Goal: Transaction & Acquisition: Subscribe to service/newsletter

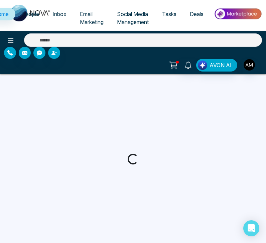
select select "*"
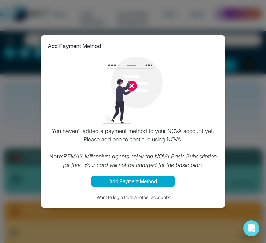
click at [108, 180] on button "Add Payment Method" at bounding box center [133, 181] width 84 height 10
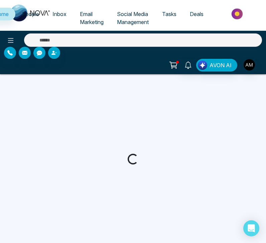
select select "*"
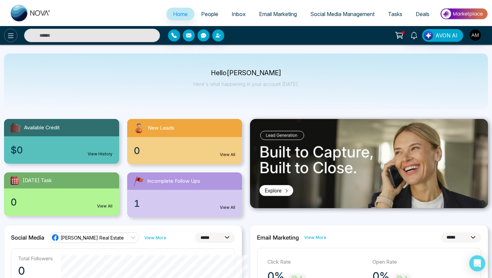
click at [11, 34] on icon at bounding box center [11, 36] width 8 height 8
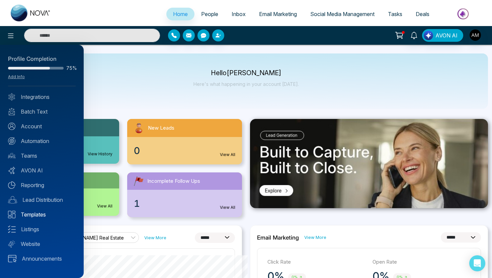
click at [38, 214] on link "Templates" at bounding box center [42, 215] width 68 height 8
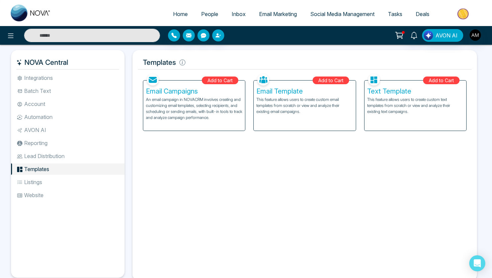
click at [59, 41] on input "text" at bounding box center [92, 35] width 136 height 13
click at [5, 36] on button at bounding box center [10, 35] width 13 height 13
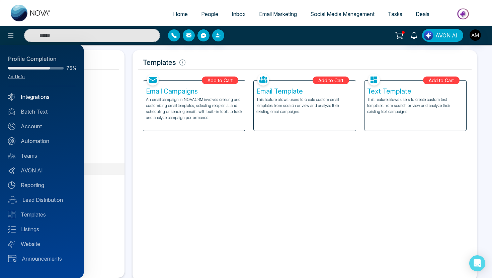
click at [41, 101] on link "Integrations" at bounding box center [42, 97] width 68 height 8
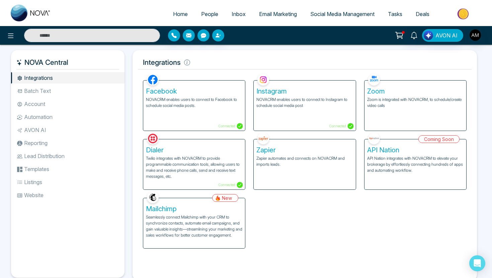
click at [266, 14] on span "Email Marketing" at bounding box center [278, 14] width 38 height 7
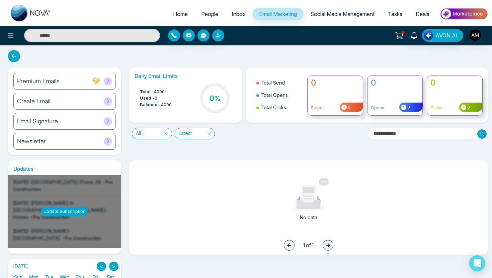
click at [231, 13] on span "Inbox" at bounding box center [238, 14] width 14 height 7
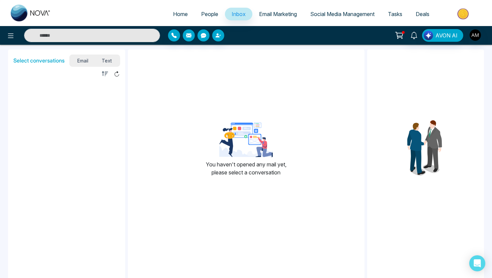
click at [265, 15] on span "Email Marketing" at bounding box center [278, 14] width 38 height 7
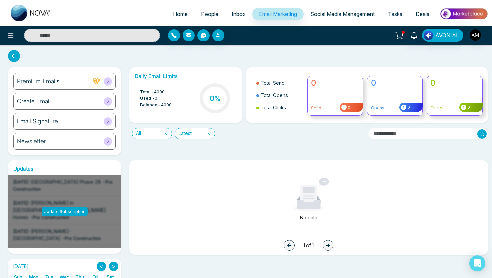
click at [79, 102] on div "Create Email" at bounding box center [64, 101] width 102 height 17
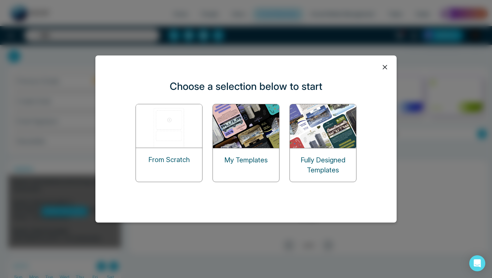
click at [266, 154] on div "Fully Designed Templates" at bounding box center [323, 164] width 66 height 33
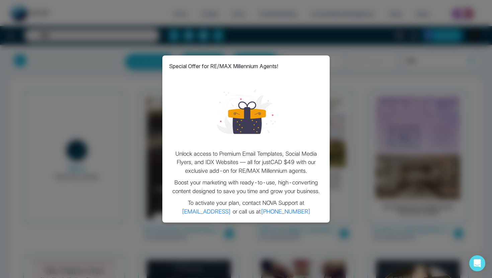
click at [266, 104] on div "Special Offer for RE/MAX Millennium Agents! Unlock access to Premium Email Temp…" at bounding box center [246, 139] width 492 height 278
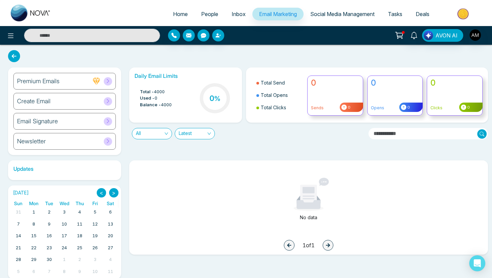
click at [264, 12] on span "Email Marketing" at bounding box center [278, 14] width 38 height 7
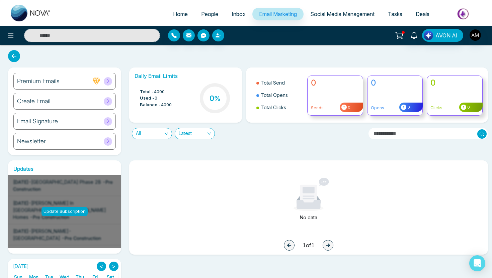
click at [108, 102] on icon at bounding box center [108, 101] width 2 height 4
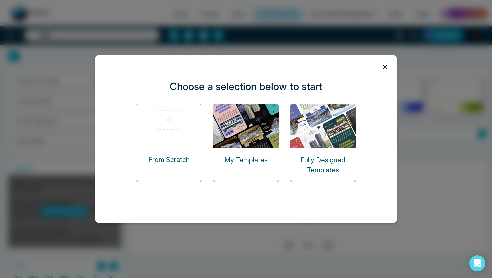
click at [241, 161] on p "My Templates" at bounding box center [245, 160] width 43 height 10
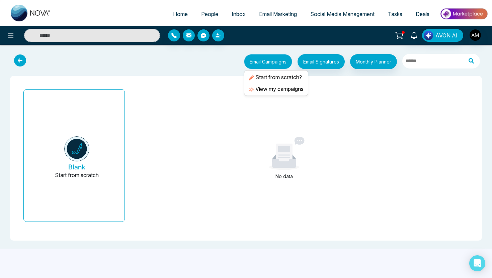
click at [266, 67] on button "Email Campaigns" at bounding box center [268, 61] width 48 height 15
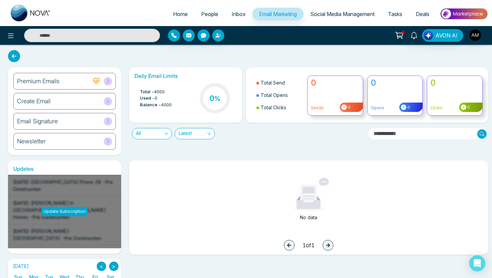
click at [231, 18] on link "Inbox" at bounding box center [238, 14] width 27 height 13
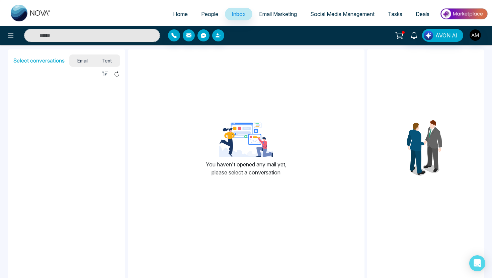
click at [178, 11] on span "Home" at bounding box center [180, 14] width 15 height 7
select select "*"
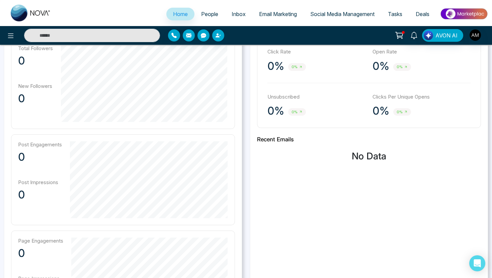
scroll to position [31, 0]
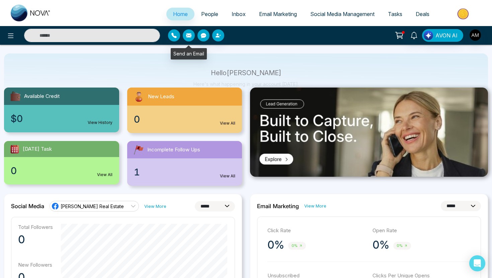
click at [192, 34] on button "button" at bounding box center [189, 35] width 12 height 12
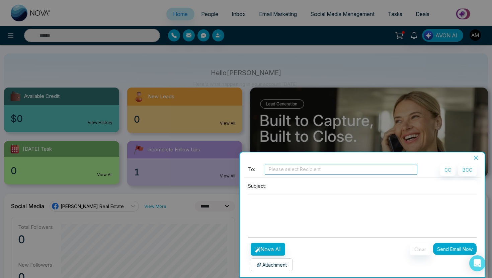
click at [266, 170] on div at bounding box center [340, 170] width 149 height 8
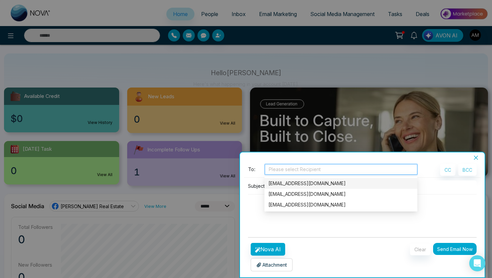
click at [266, 170] on div at bounding box center [340, 170] width 149 height 8
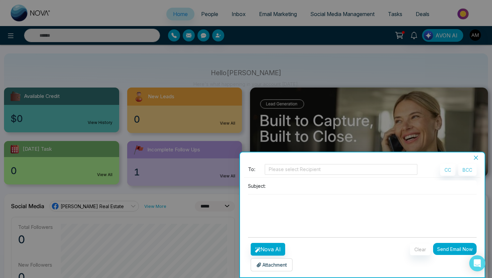
click at [266, 157] on icon "close" at bounding box center [475, 157] width 5 height 5
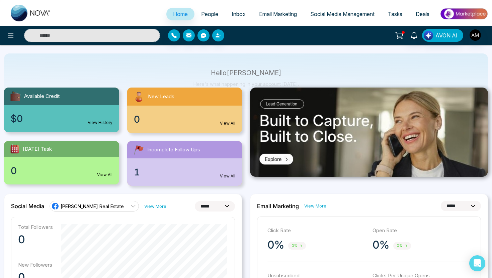
click at [266, 36] on icon at bounding box center [398, 35] width 9 height 9
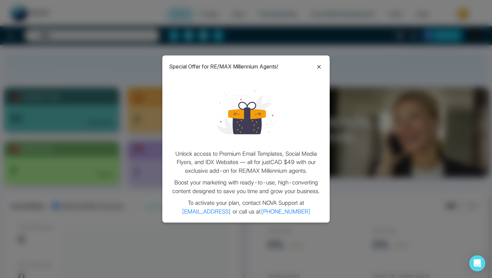
click at [266, 65] on icon at bounding box center [319, 67] width 4 height 4
